Goal: Information Seeking & Learning: Learn about a topic

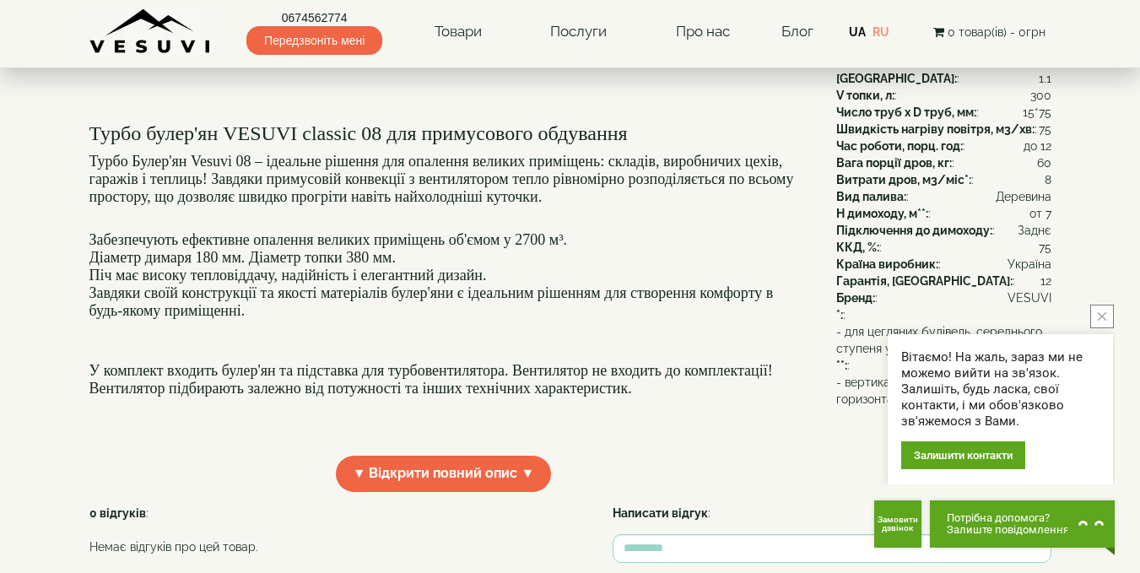
scroll to position [338, 0]
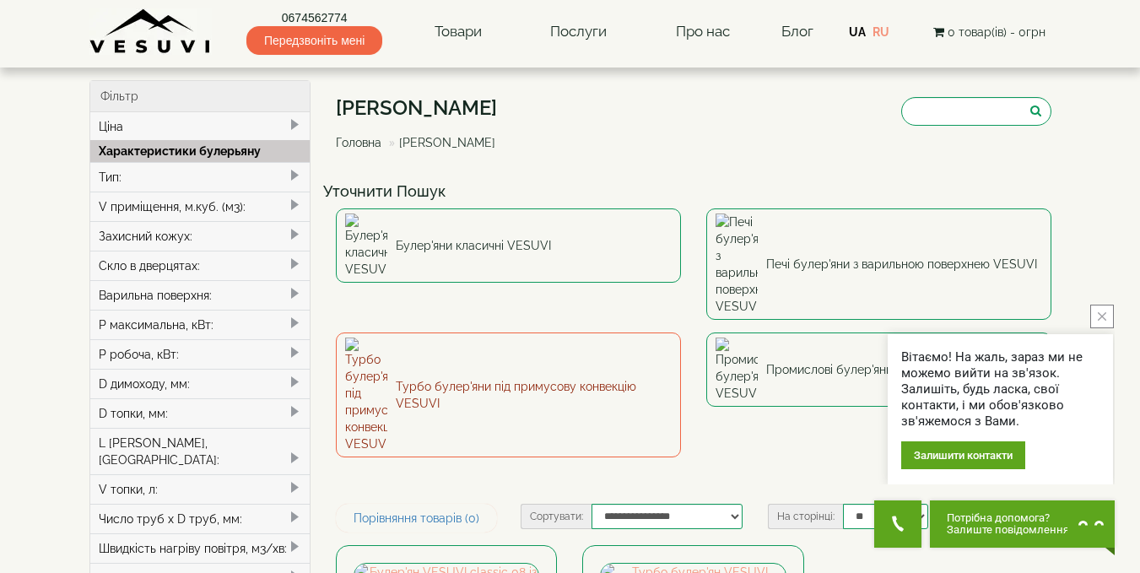
click at [472, 333] on link "Турбо булер'яни під примусову конвекцію VESUVI" at bounding box center [508, 395] width 345 height 125
